Goal: Task Accomplishment & Management: Complete application form

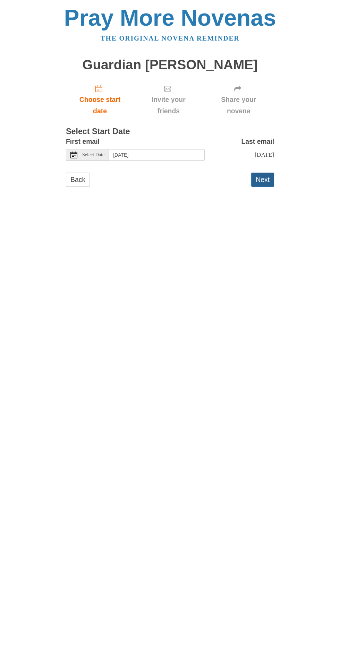
click at [268, 174] on button "Next" at bounding box center [262, 180] width 23 height 14
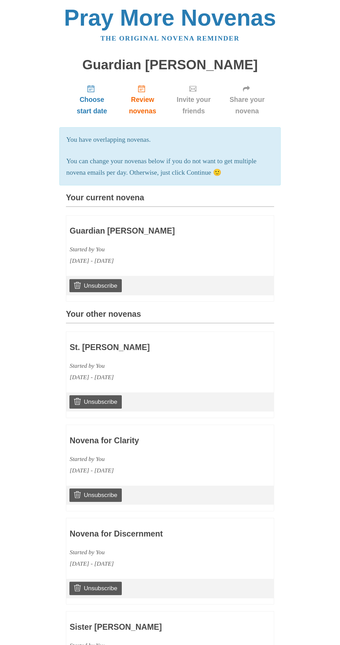
click at [222, 372] on div "Started by You" at bounding box center [150, 365] width 160 height 11
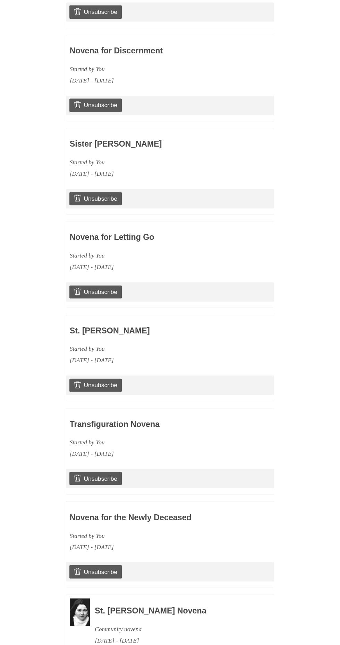
scroll to position [522, 0]
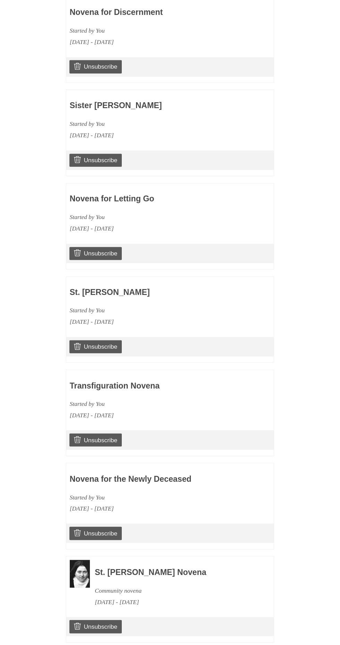
click at [265, 645] on link "Continue" at bounding box center [256, 656] width 36 height 14
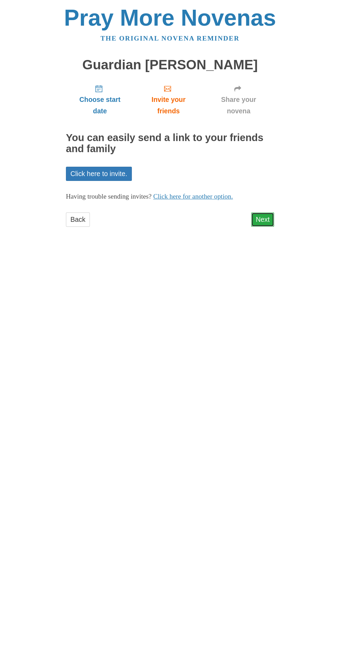
click at [273, 214] on link "Next" at bounding box center [262, 220] width 23 height 14
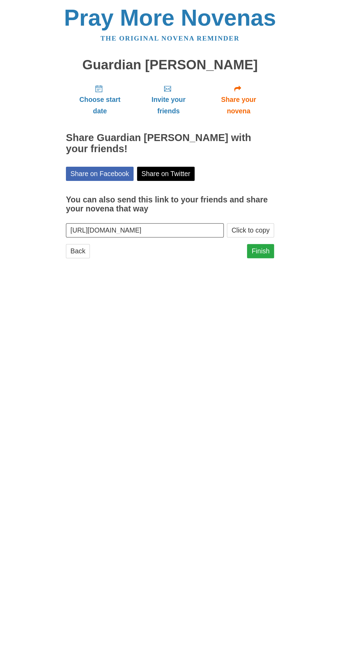
click at [271, 244] on link "Finish" at bounding box center [260, 251] width 27 height 14
